Goal: Transaction & Acquisition: Purchase product/service

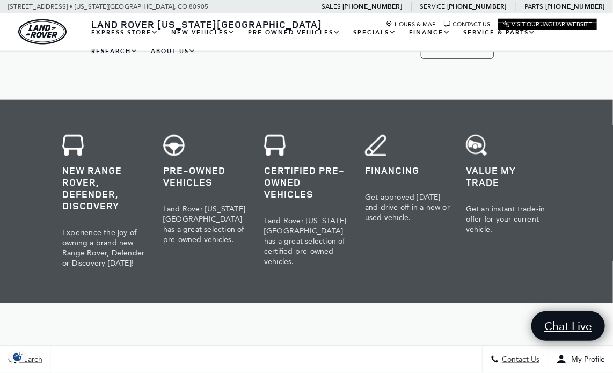
scroll to position [429, 0]
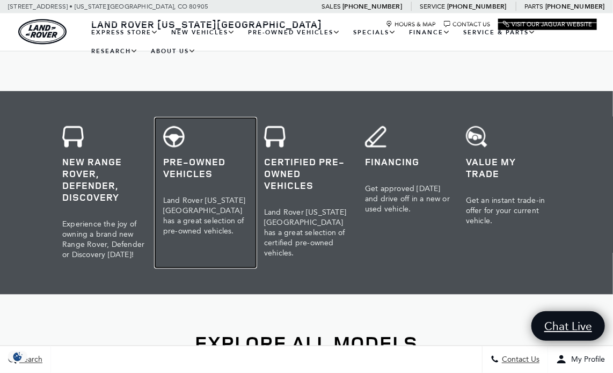
click at [182, 160] on h3 "Pre-Owned Vehicles" at bounding box center [205, 168] width 85 height 24
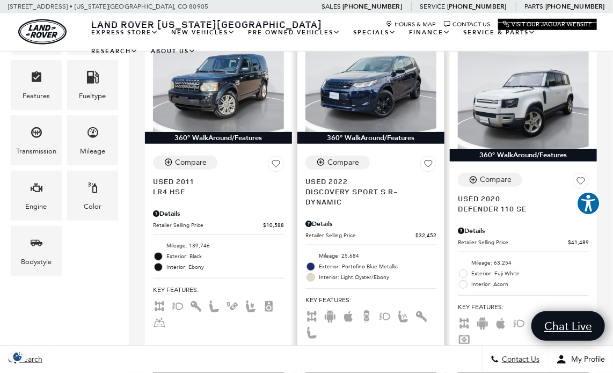
scroll to position [215, 0]
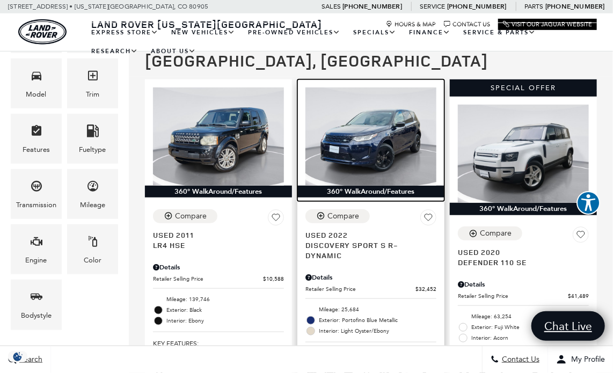
click at [383, 151] on img at bounding box center [370, 136] width 131 height 98
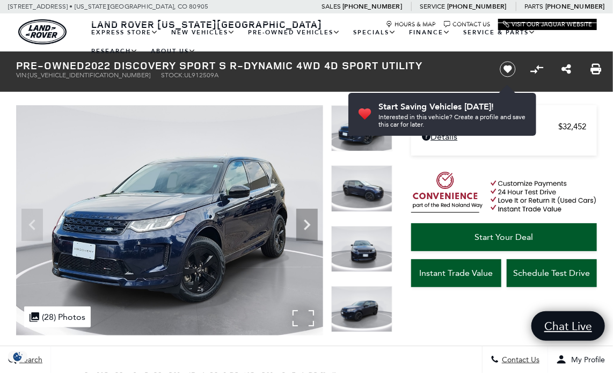
click at [304, 314] on img at bounding box center [169, 220] width 307 height 230
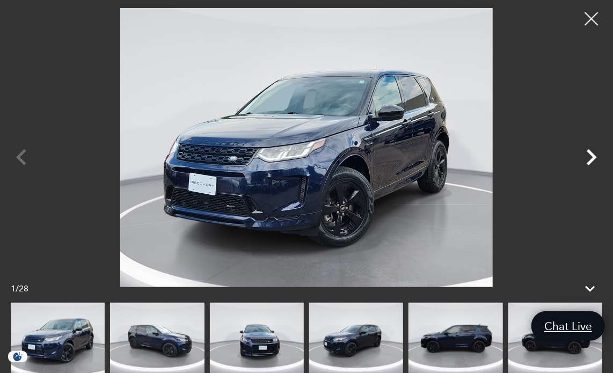
click at [591, 156] on icon "Next" at bounding box center [591, 157] width 32 height 32
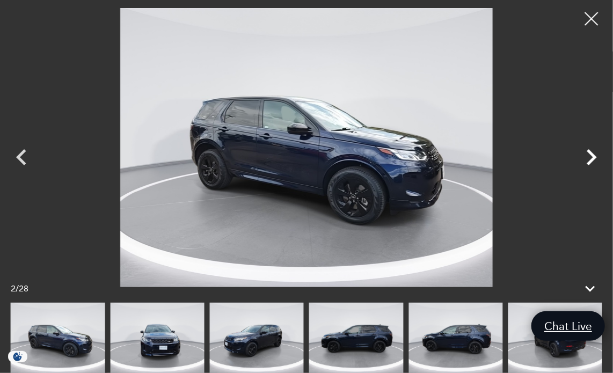
click at [591, 156] on icon "Next" at bounding box center [591, 157] width 32 height 32
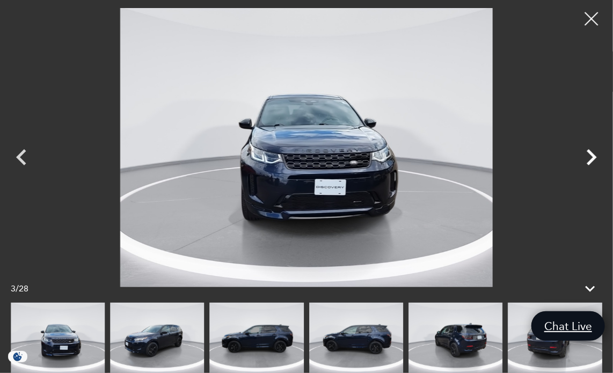
click at [591, 156] on icon "Next" at bounding box center [591, 157] width 32 height 32
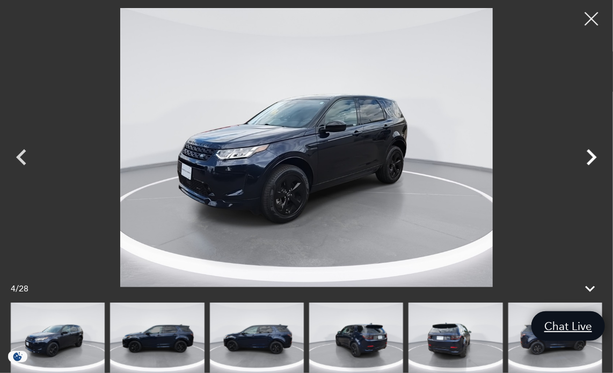
click at [591, 156] on icon "Next" at bounding box center [591, 157] width 32 height 32
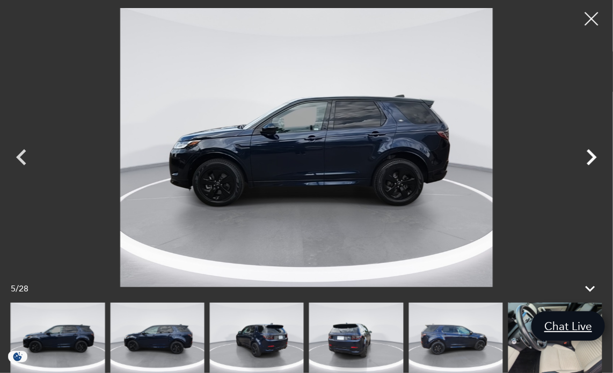
click at [591, 156] on icon "Next" at bounding box center [591, 157] width 32 height 32
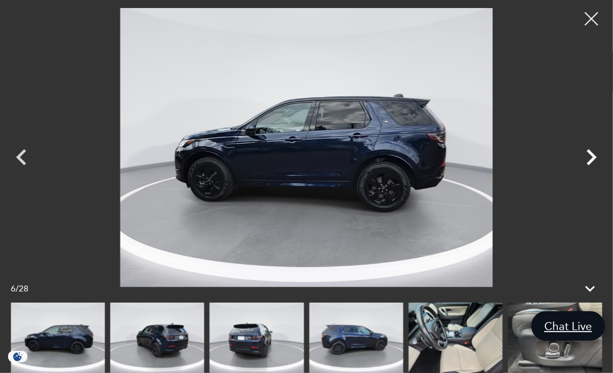
click at [591, 156] on icon "Next" at bounding box center [591, 157] width 32 height 32
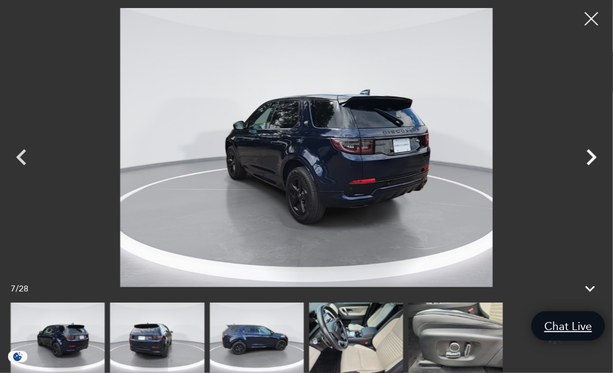
click at [591, 156] on icon "Next" at bounding box center [591, 157] width 32 height 32
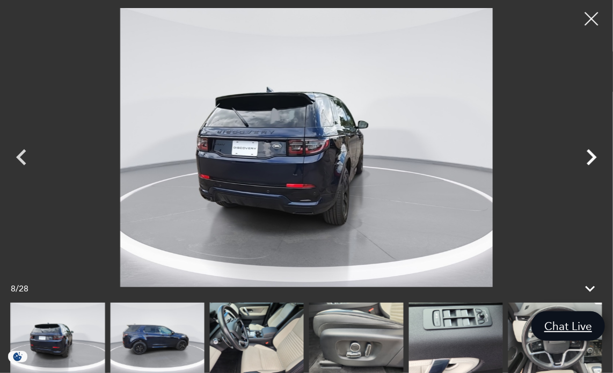
click at [591, 156] on icon "Next" at bounding box center [591, 157] width 32 height 32
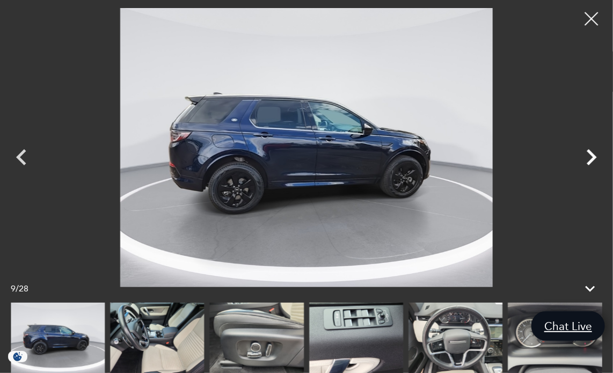
click at [591, 156] on icon "Next" at bounding box center [591, 157] width 32 height 32
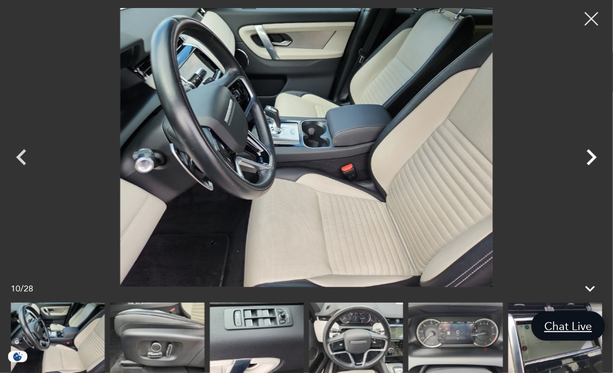
click at [591, 156] on icon "Next" at bounding box center [591, 157] width 32 height 32
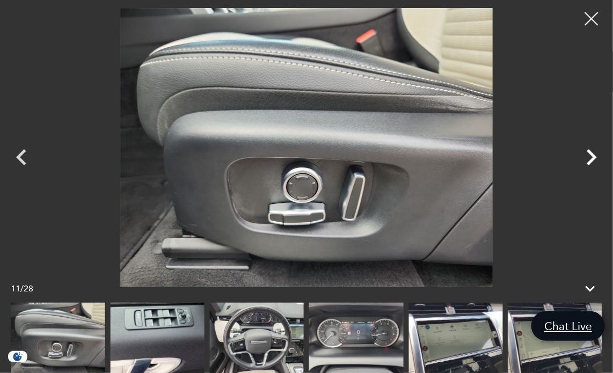
click at [590, 156] on icon "Next" at bounding box center [591, 157] width 32 height 32
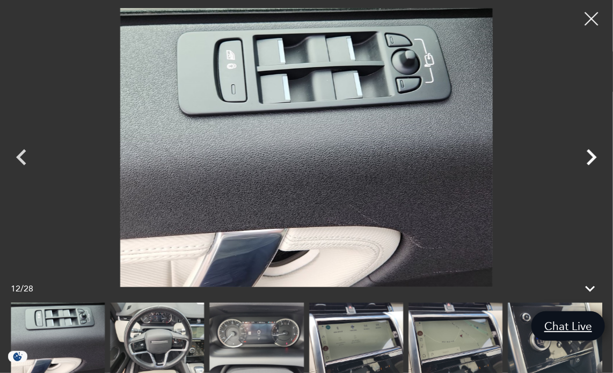
click at [590, 156] on icon "Next" at bounding box center [591, 157] width 32 height 32
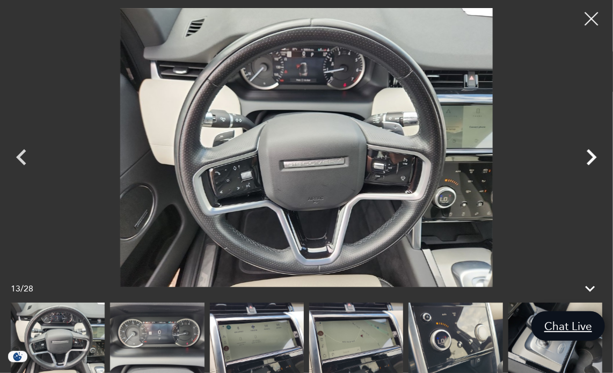
click at [590, 156] on icon "Next" at bounding box center [591, 157] width 32 height 32
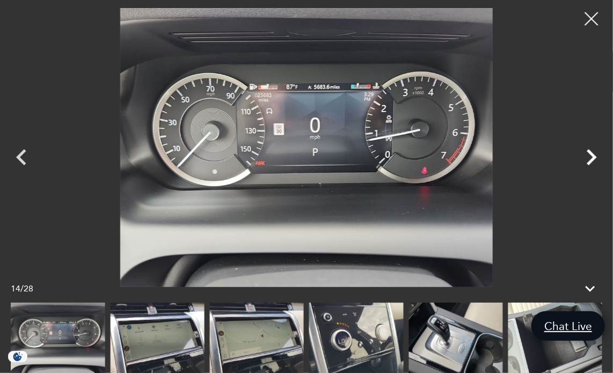
click at [590, 156] on icon "Next" at bounding box center [591, 157] width 32 height 32
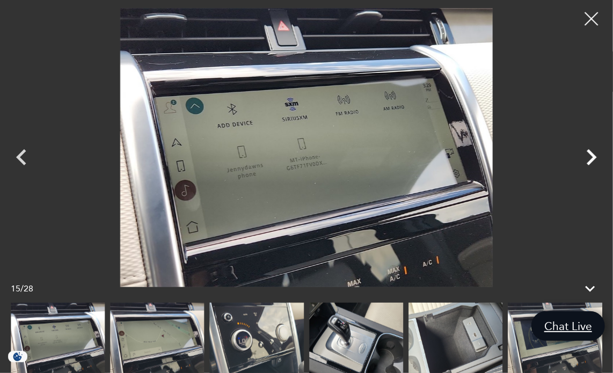
click at [590, 156] on icon "Next" at bounding box center [591, 157] width 32 height 32
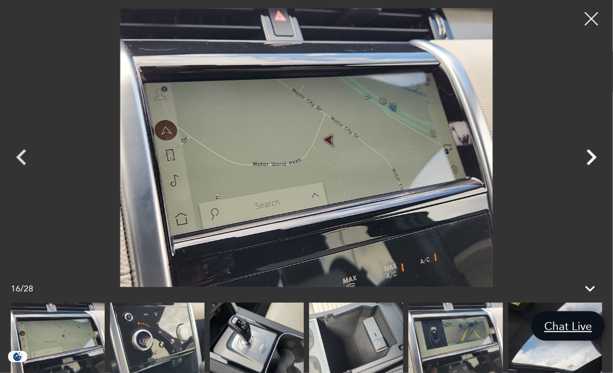
click at [590, 155] on icon "Next" at bounding box center [591, 157] width 32 height 32
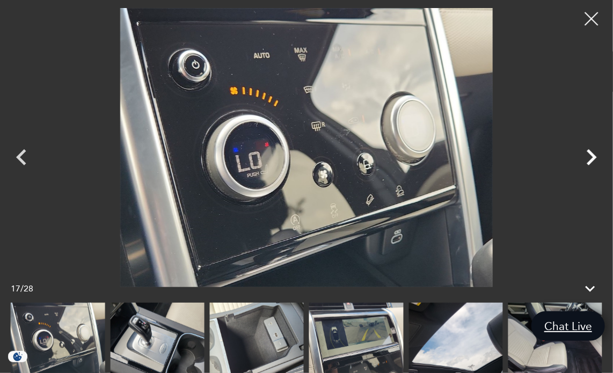
click at [590, 156] on icon "Next" at bounding box center [591, 157] width 32 height 32
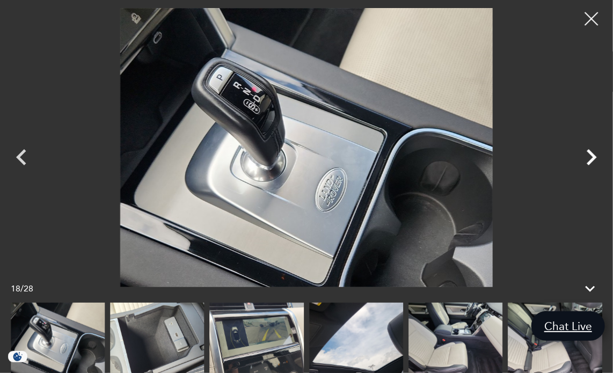
click at [590, 157] on icon "Next" at bounding box center [591, 157] width 32 height 32
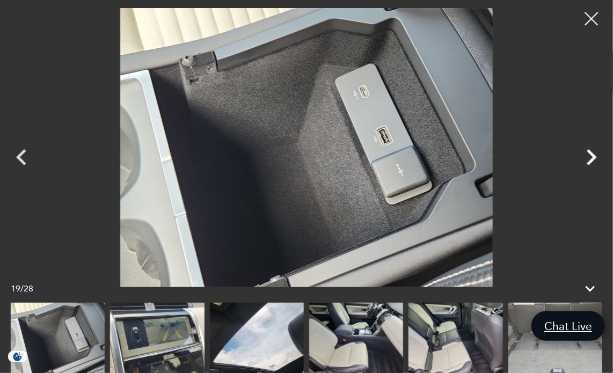
click at [589, 158] on icon "Next" at bounding box center [591, 157] width 32 height 32
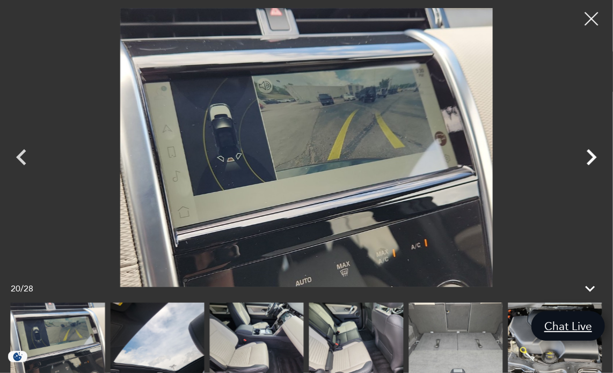
click at [589, 158] on icon "Next" at bounding box center [591, 157] width 32 height 32
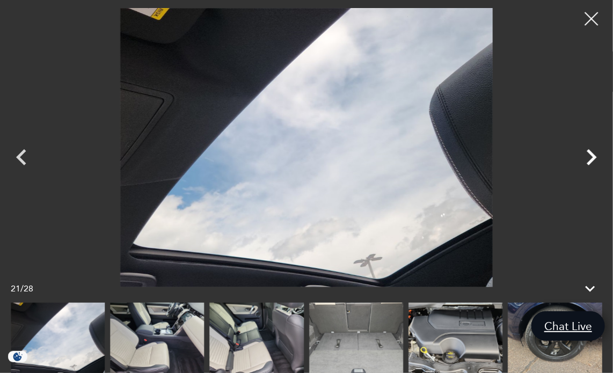
click at [589, 158] on icon "Next" at bounding box center [591, 157] width 32 height 32
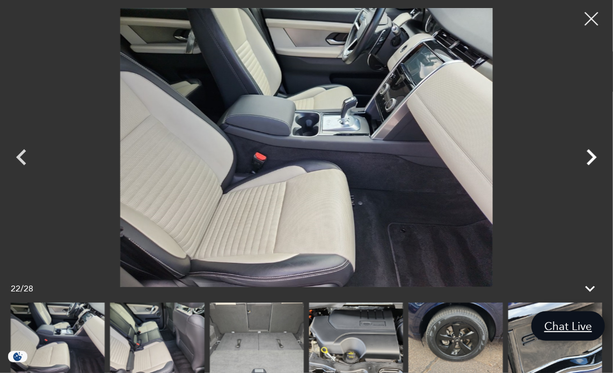
click at [589, 158] on icon "Next" at bounding box center [591, 157] width 32 height 32
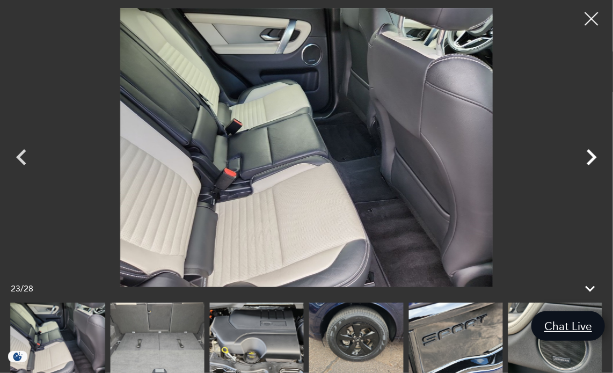
click at [590, 157] on icon "Next" at bounding box center [591, 157] width 32 height 32
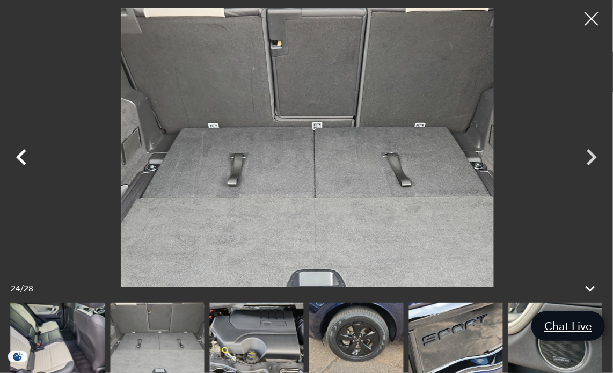
click at [22, 159] on icon "Previous" at bounding box center [21, 157] width 32 height 32
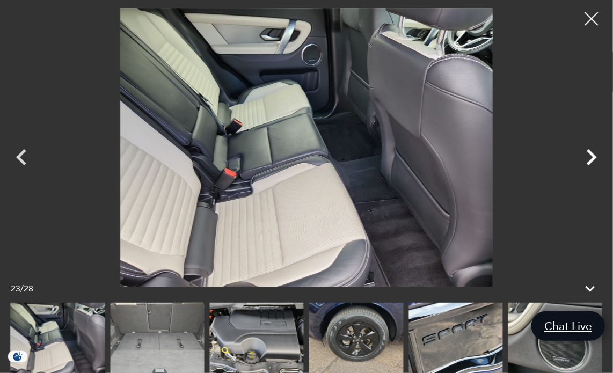
click at [594, 155] on icon "Next" at bounding box center [592, 157] width 10 height 16
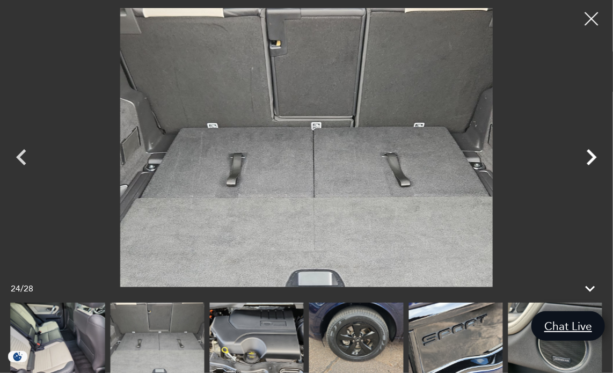
click at [592, 153] on icon "Next" at bounding box center [591, 157] width 32 height 32
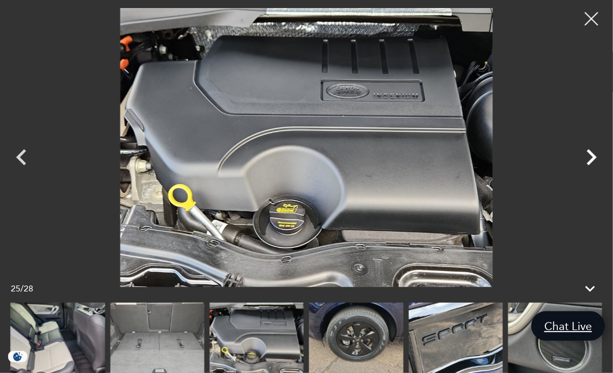
click at [592, 153] on icon "Next" at bounding box center [592, 157] width 10 height 16
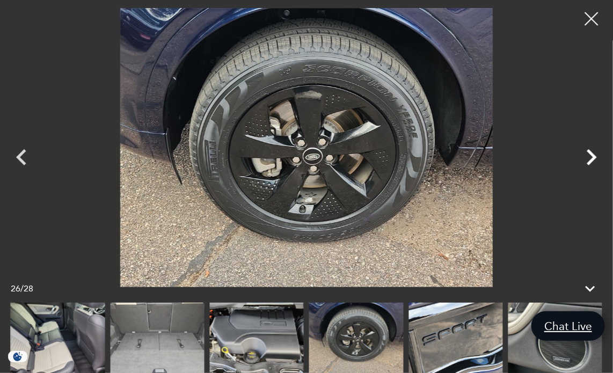
scroll to position [268, 0]
click at [591, 152] on icon "Next" at bounding box center [592, 157] width 10 height 16
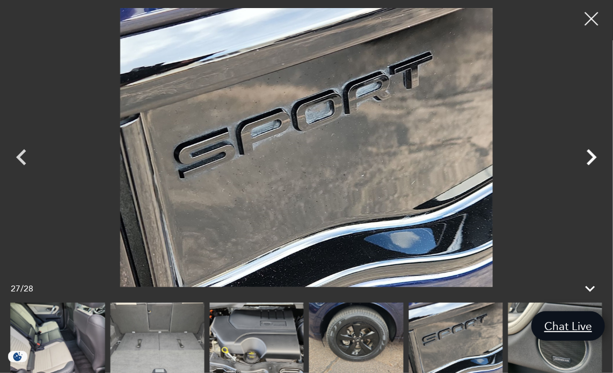
click at [591, 152] on icon "Next" at bounding box center [592, 157] width 10 height 16
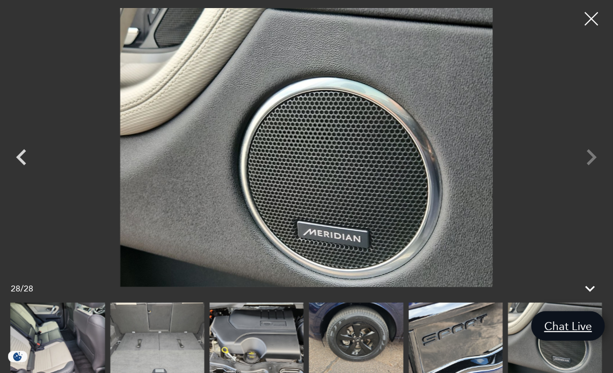
click at [591, 152] on div at bounding box center [306, 147] width 613 height 279
click at [591, 19] on div at bounding box center [591, 19] width 28 height 28
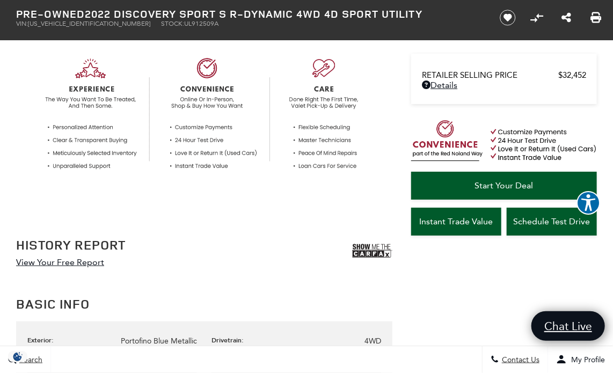
scroll to position [376, 0]
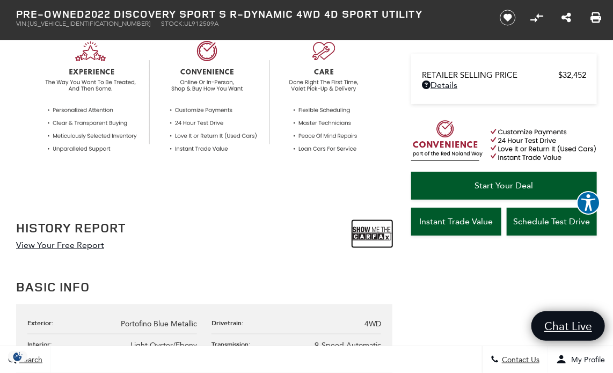
click at [369, 229] on img at bounding box center [372, 234] width 40 height 27
click at [369, 228] on img at bounding box center [372, 234] width 40 height 27
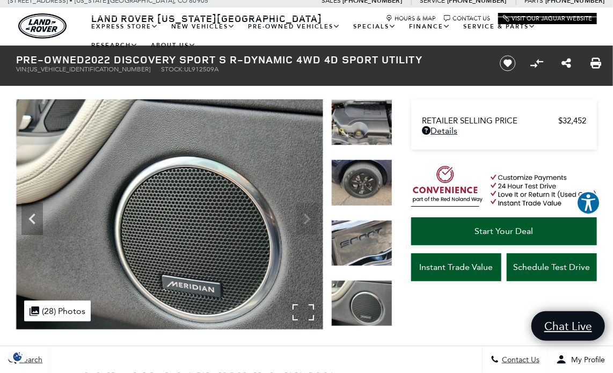
scroll to position [0, 0]
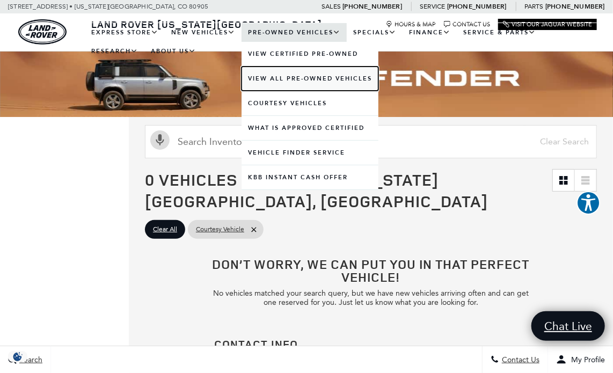
click at [271, 74] on link "View All Pre-Owned Vehicles" at bounding box center [309, 79] width 137 height 24
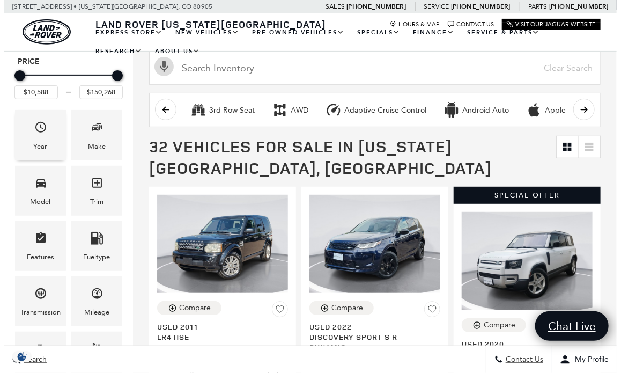
scroll to position [54, 0]
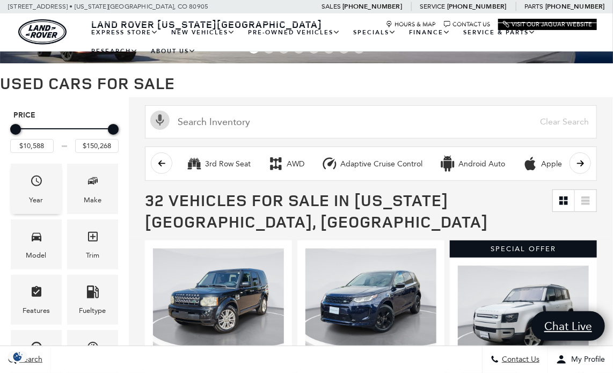
click at [32, 180] on icon "Year" at bounding box center [36, 180] width 13 height 13
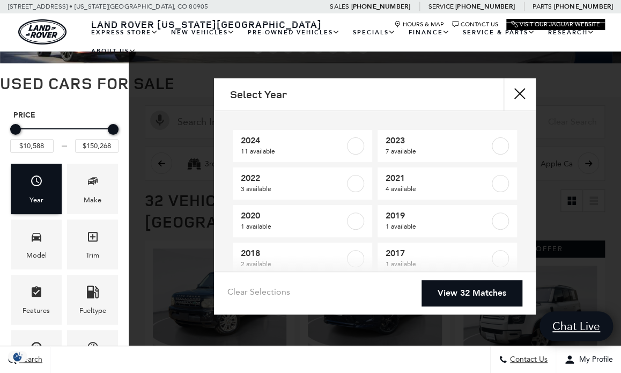
scroll to position [0, 0]
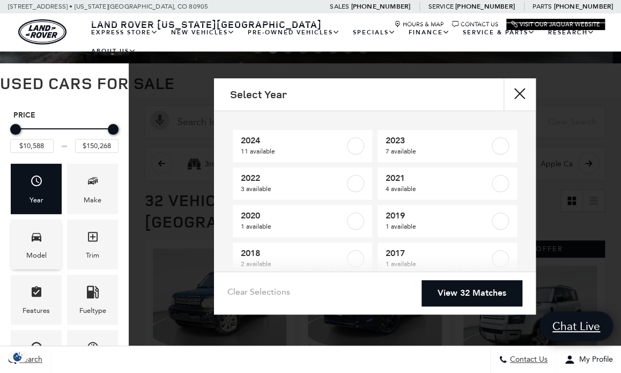
click at [34, 243] on span "Model" at bounding box center [36, 239] width 13 height 22
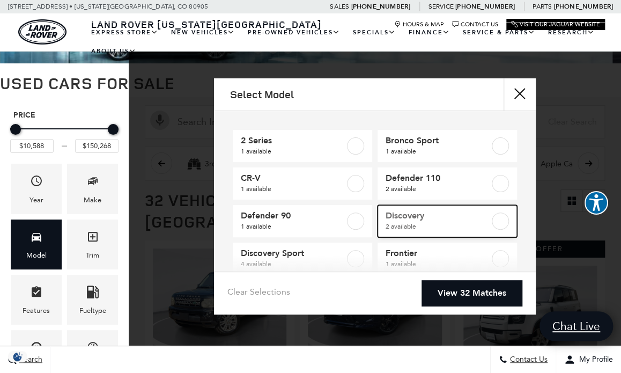
drag, startPoint x: 490, startPoint y: 220, endPoint x: 486, endPoint y: 212, distance: 9.1
click at [492, 219] on label at bounding box center [500, 221] width 17 height 17
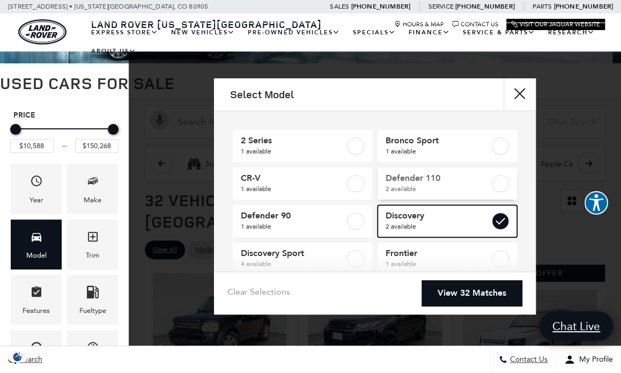
type input "$43,802"
type input "$55,322"
checkbox input "true"
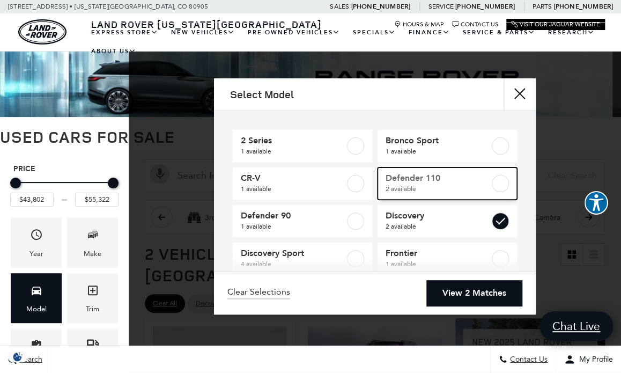
click at [494, 184] on label at bounding box center [500, 183] width 17 height 17
type input "$41,489"
type input "$59,573"
checkbox input "true"
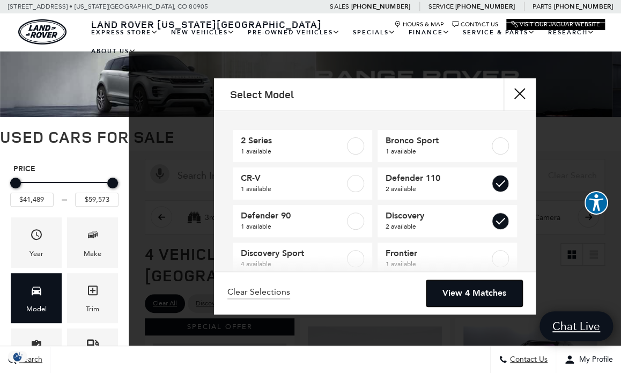
click at [473, 289] on link "View 4 Matches" at bounding box center [475, 293] width 96 height 26
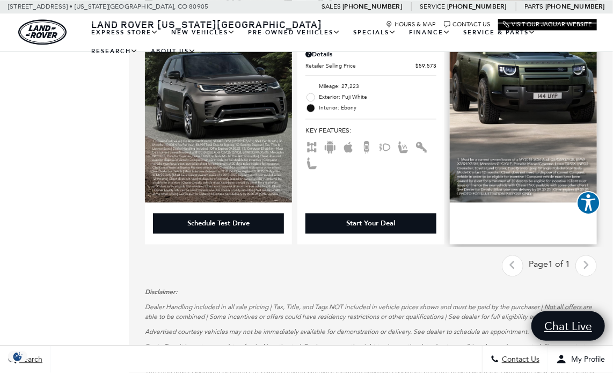
scroll to position [1020, 0]
